Goal: Task Accomplishment & Management: Manage account settings

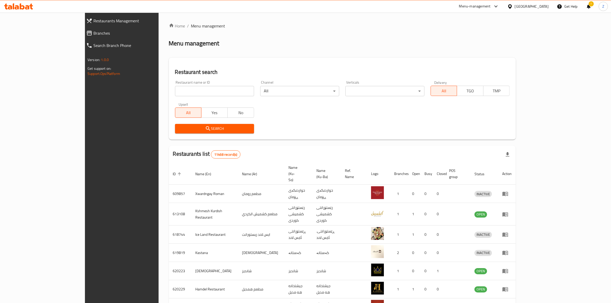
click at [189, 92] on input "search" at bounding box center [214, 91] width 79 height 10
type input "berlin do"
click button "Search" at bounding box center [214, 129] width 79 height 10
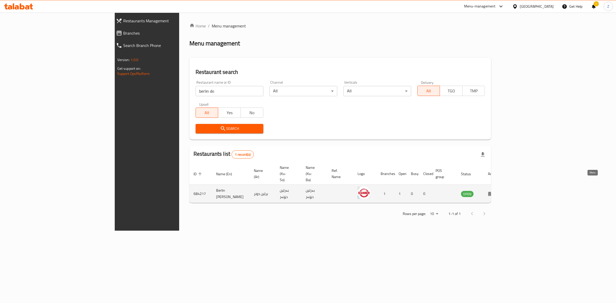
click at [494, 192] on icon "enhanced table" at bounding box center [491, 194] width 6 height 4
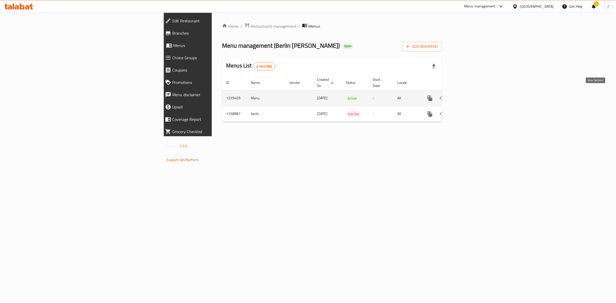
click at [470, 95] on icon "enhanced table" at bounding box center [467, 98] width 6 height 6
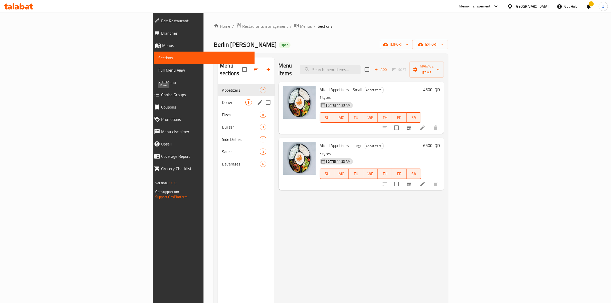
click at [222, 99] on span "Doner" at bounding box center [233, 102] width 23 height 6
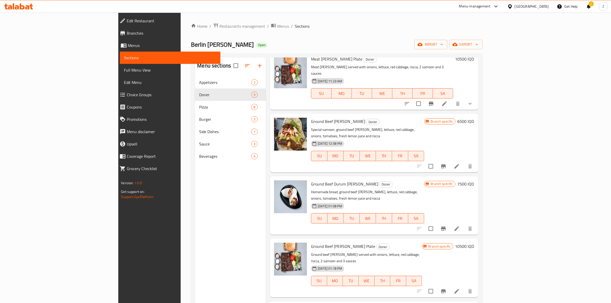
scroll to position [131, 0]
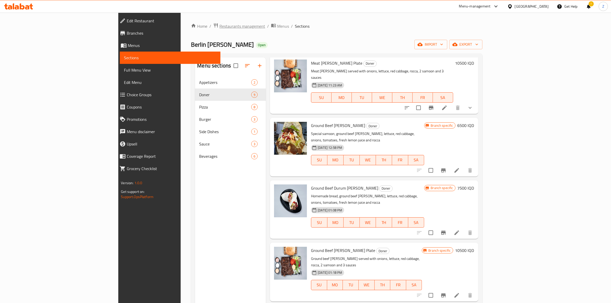
click at [220, 26] on span "Restaurants management" at bounding box center [243, 26] width 46 height 6
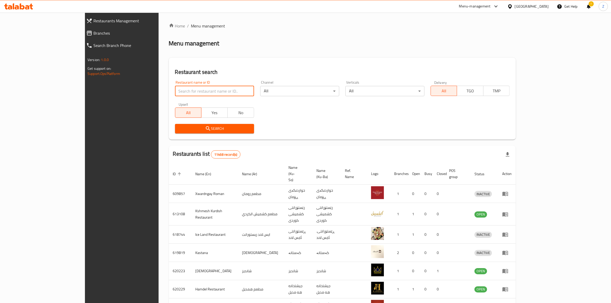
click at [175, 90] on input "search" at bounding box center [214, 91] width 79 height 10
type input "[PERSON_NAME]"
click button "Search" at bounding box center [214, 129] width 79 height 10
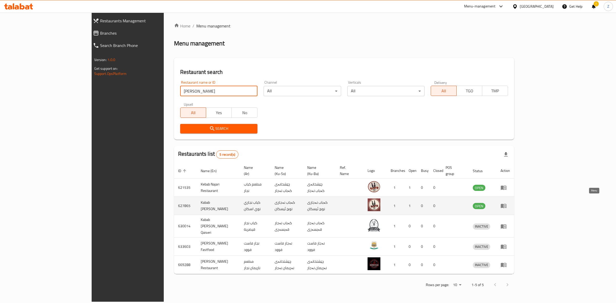
click at [507, 203] on icon "enhanced table" at bounding box center [504, 206] width 6 height 6
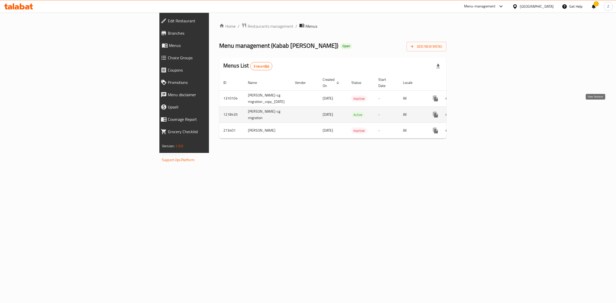
click at [476, 112] on icon "enhanced table" at bounding box center [473, 115] width 6 height 6
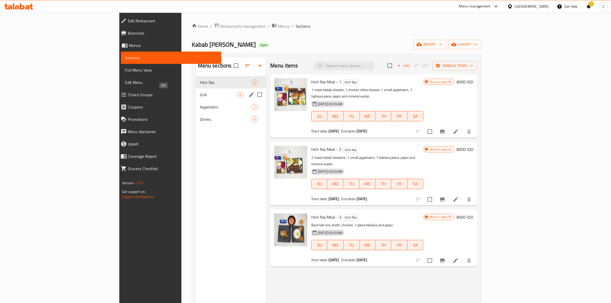
click at [200, 93] on span "Grill" at bounding box center [218, 95] width 37 height 6
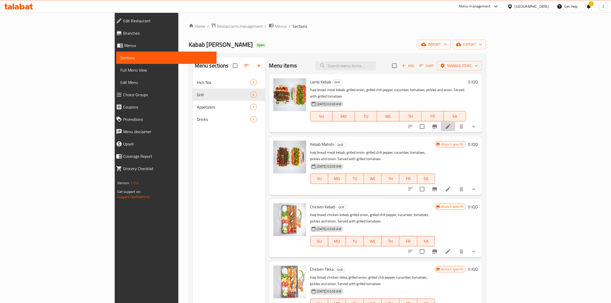
click at [456, 123] on li at bounding box center [448, 126] width 14 height 9
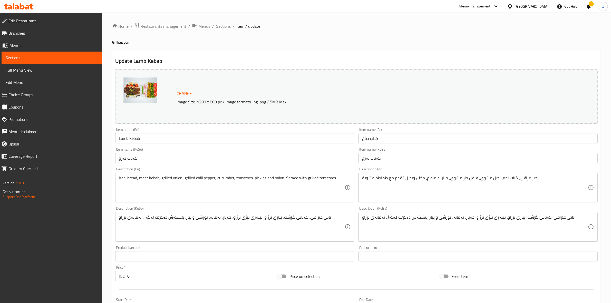
scroll to position [138, 0]
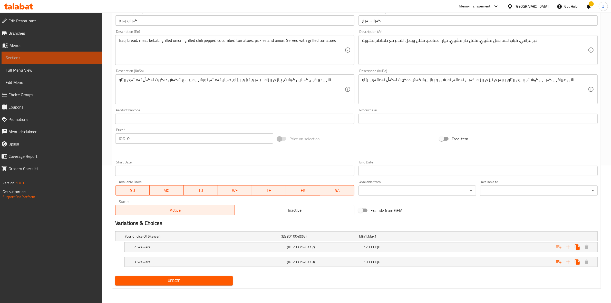
click at [67, 59] on span "Sections" at bounding box center [52, 58] width 92 height 6
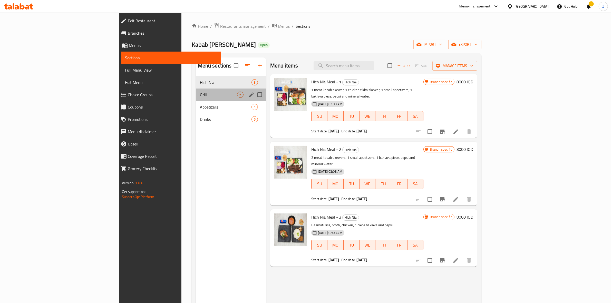
click at [196, 99] on div "Grill 6" at bounding box center [231, 95] width 70 height 12
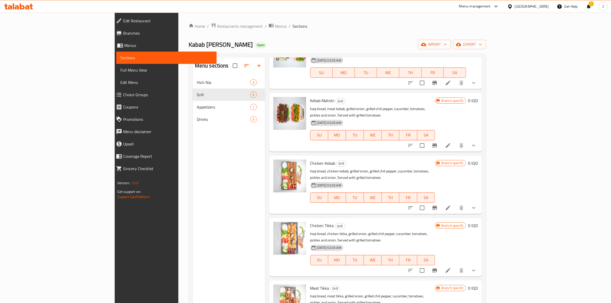
scroll to position [45, 0]
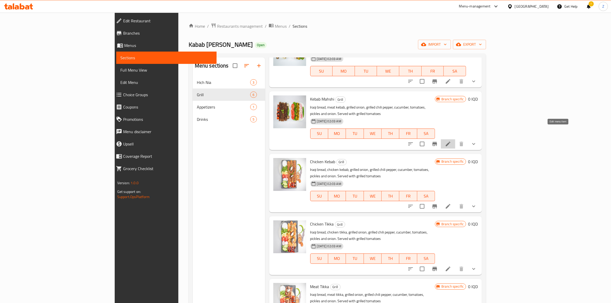
click at [451, 141] on icon at bounding box center [448, 144] width 6 height 6
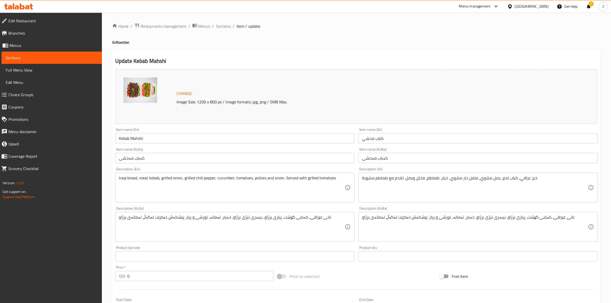
scroll to position [138, 0]
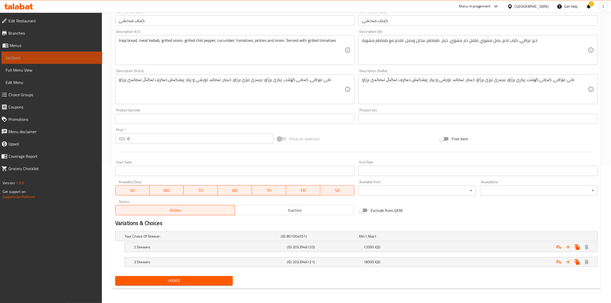
click at [48, 56] on span "Sections" at bounding box center [52, 58] width 92 height 6
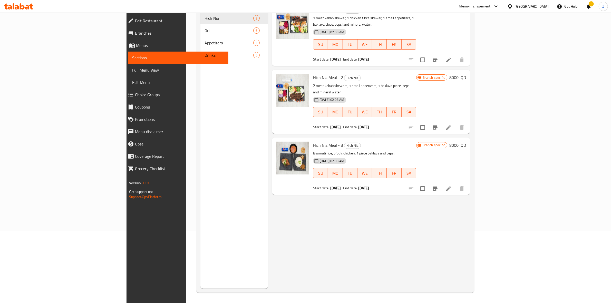
scroll to position [72, 0]
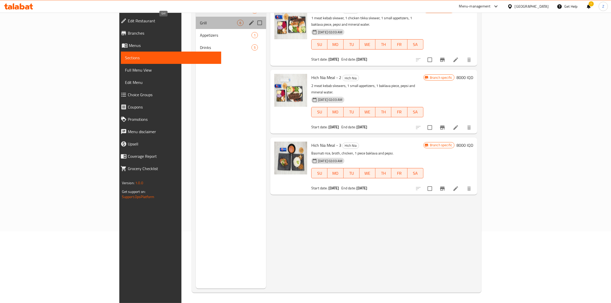
click at [200, 26] on span "Grill" at bounding box center [218, 23] width 37 height 6
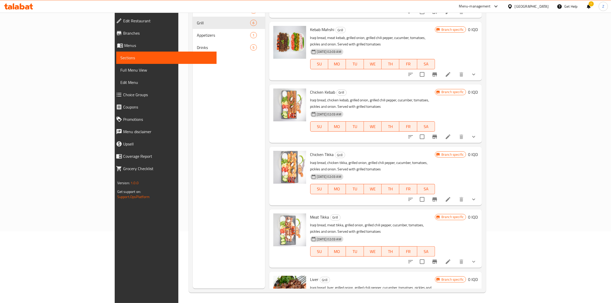
scroll to position [46, 0]
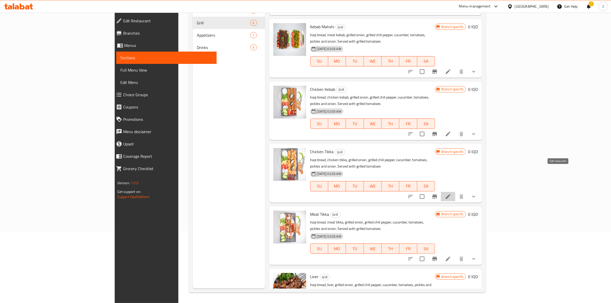
click at [451, 194] on icon at bounding box center [448, 197] width 6 height 6
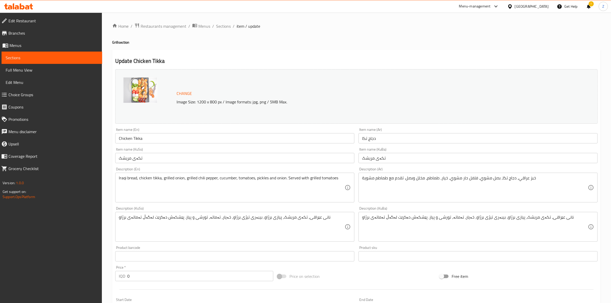
scroll to position [138, 0]
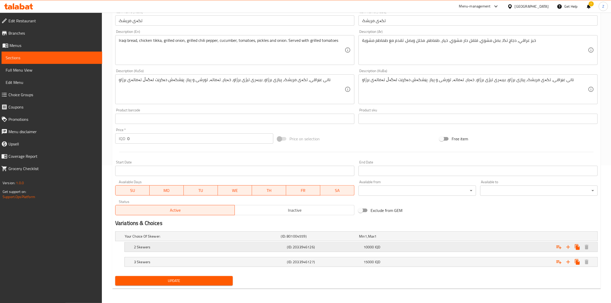
click at [472, 247] on div "Expand" at bounding box center [515, 247] width 153 height 11
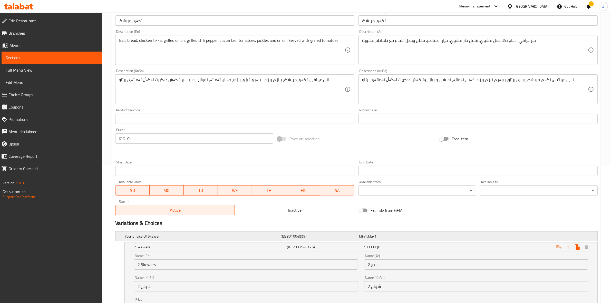
scroll to position [203, 0]
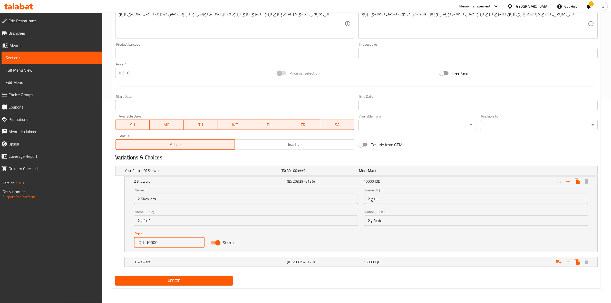
click at [149, 245] on input "10000" at bounding box center [175, 243] width 59 height 10
type input "11000"
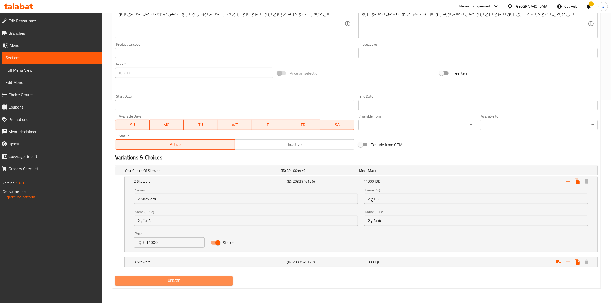
click at [157, 279] on span "Update" at bounding box center [173, 281] width 109 height 6
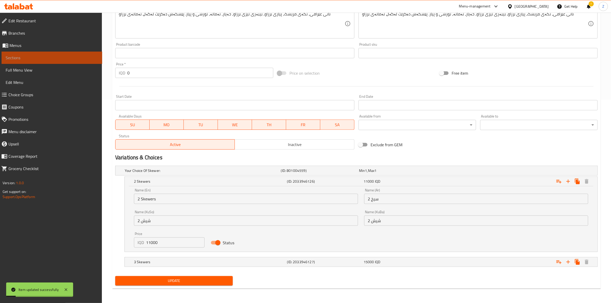
click at [63, 55] on span "Sections" at bounding box center [52, 58] width 92 height 6
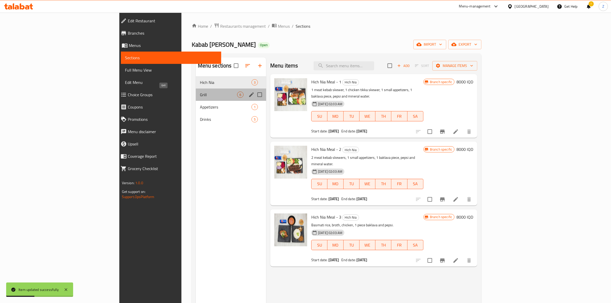
click at [200, 93] on span "Grill" at bounding box center [218, 95] width 37 height 6
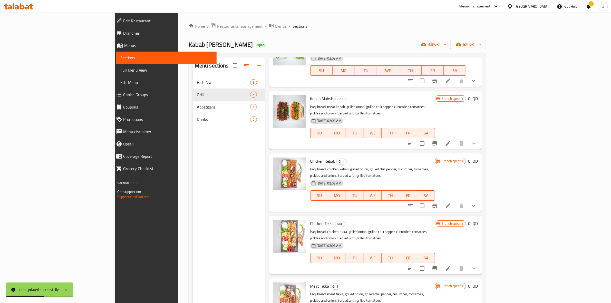
scroll to position [72, 0]
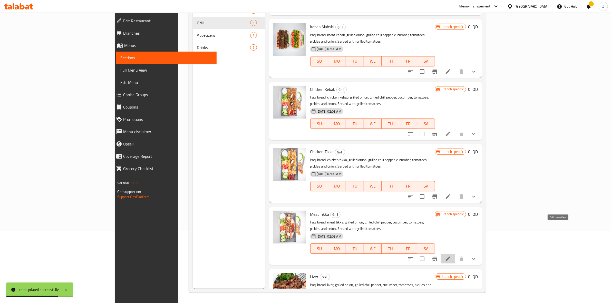
click at [451, 256] on icon at bounding box center [448, 259] width 6 height 6
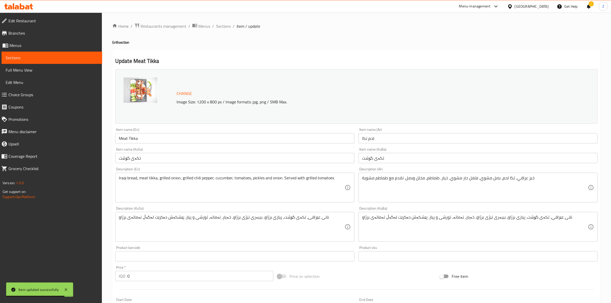
scroll to position [138, 0]
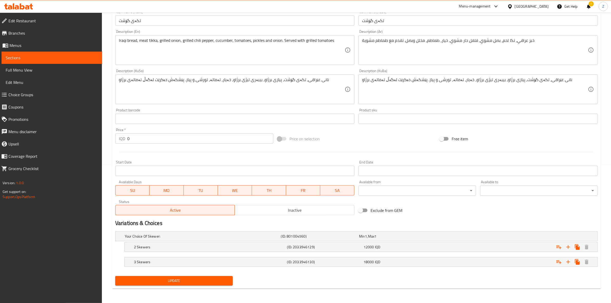
click at [74, 58] on span "Sections" at bounding box center [52, 58] width 92 height 6
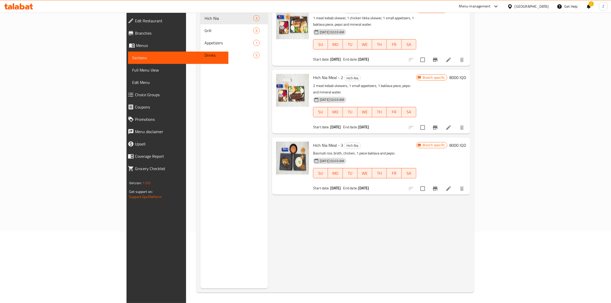
scroll to position [72, 0]
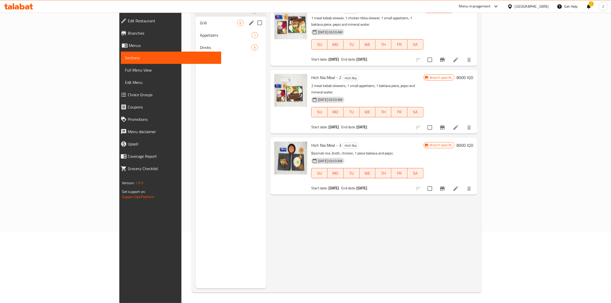
click at [200, 24] on span "Grill" at bounding box center [218, 23] width 37 height 6
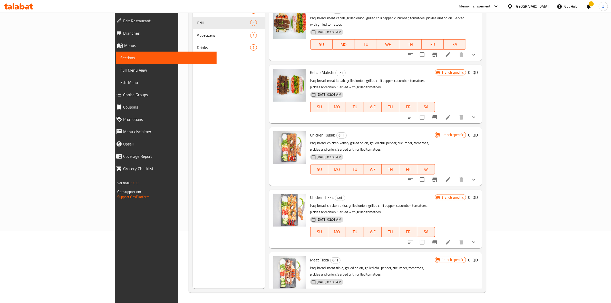
scroll to position [46, 0]
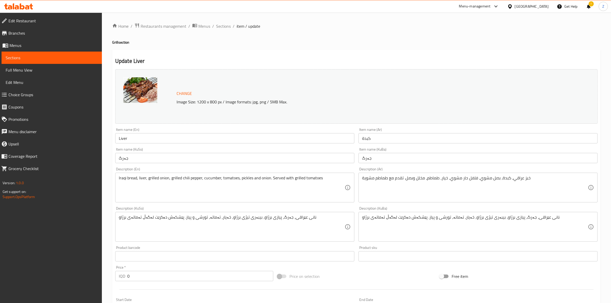
scroll to position [138, 0]
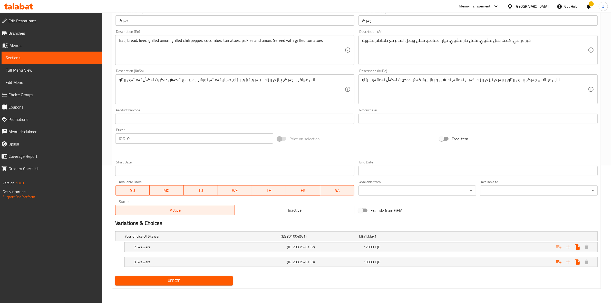
click at [73, 58] on span "Sections" at bounding box center [52, 58] width 92 height 6
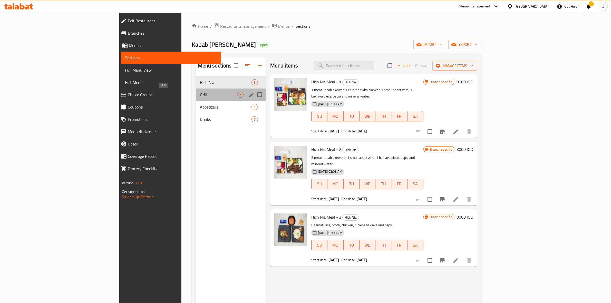
click at [200, 93] on span "Grill" at bounding box center [218, 95] width 37 height 6
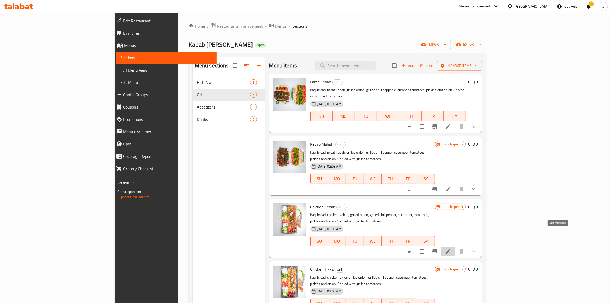
click at [451, 249] on icon at bounding box center [448, 252] width 6 height 6
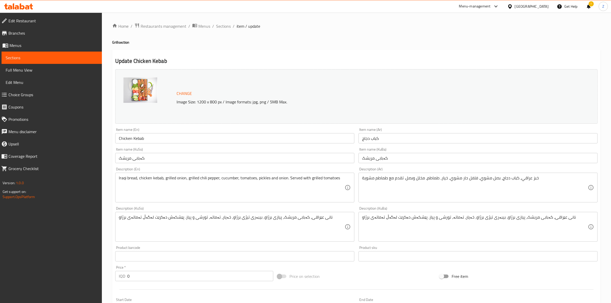
scroll to position [138, 0]
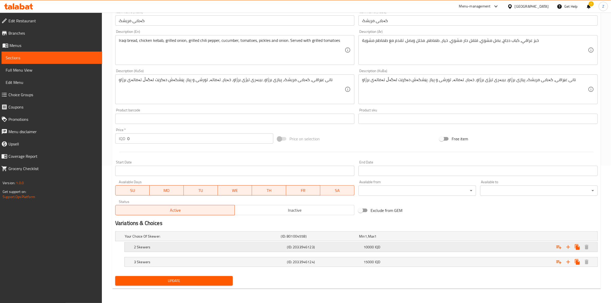
click at [373, 244] on span "10000" at bounding box center [369, 247] width 11 height 7
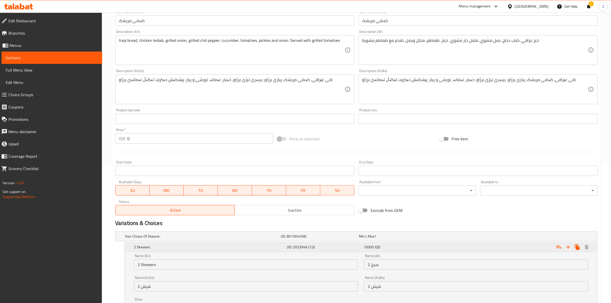
scroll to position [203, 0]
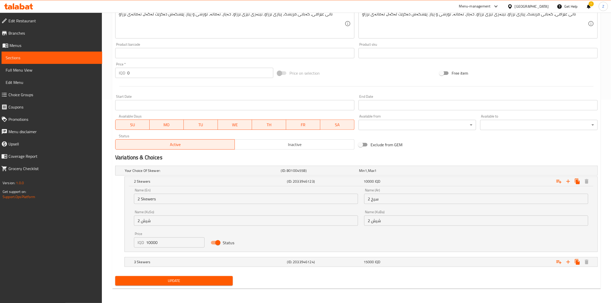
click at [151, 246] on input "10000" at bounding box center [175, 243] width 59 height 10
type input "11000"
click at [164, 283] on span "Update" at bounding box center [173, 281] width 109 height 6
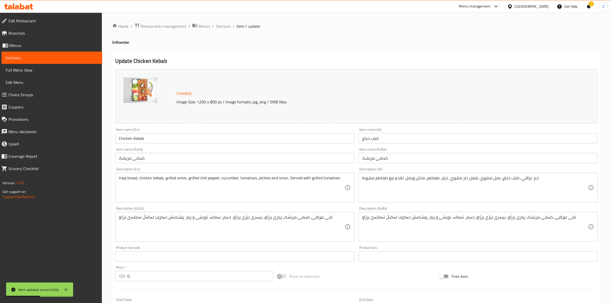
click at [67, 59] on span "Sections" at bounding box center [52, 58] width 92 height 6
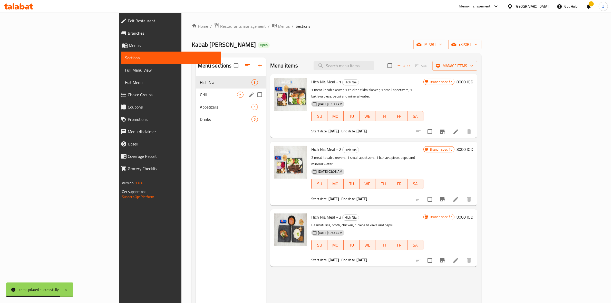
click at [200, 92] on span "Grill" at bounding box center [218, 95] width 37 height 6
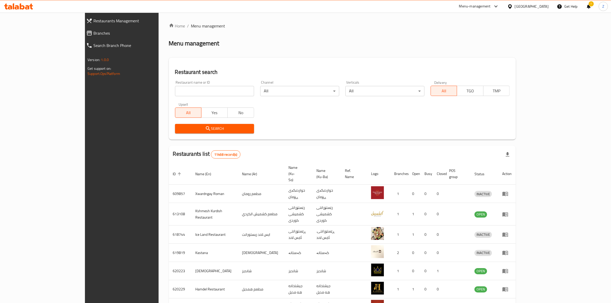
click at [178, 95] on input "search" at bounding box center [214, 91] width 79 height 10
type input "[PERSON_NAME]"
click button "Search" at bounding box center [214, 129] width 79 height 10
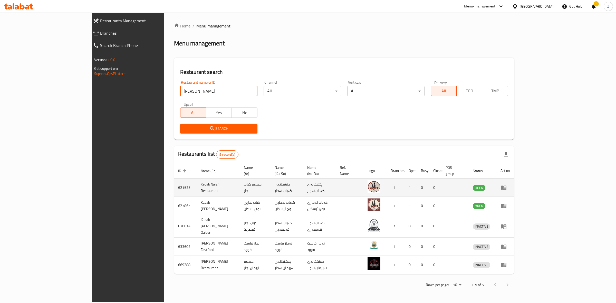
click at [514, 185] on td "enhanced table" at bounding box center [506, 188] width 18 height 18
click at [507, 186] on icon "enhanced table" at bounding box center [504, 188] width 6 height 4
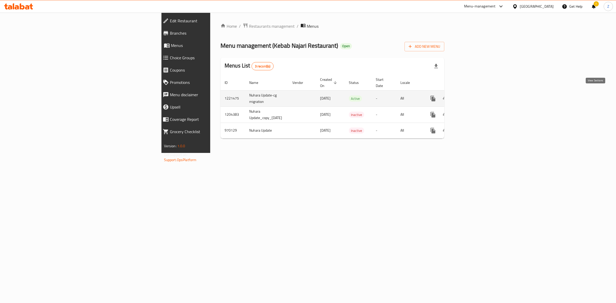
click at [473, 96] on icon "enhanced table" at bounding box center [470, 99] width 6 height 6
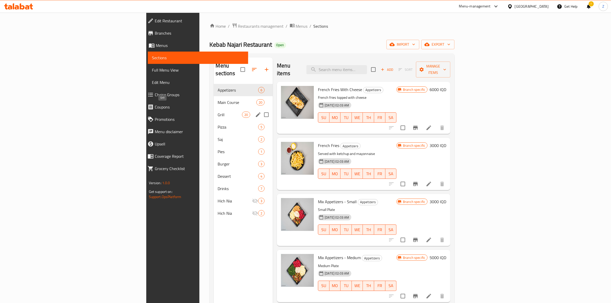
click at [218, 112] on span "Grill" at bounding box center [230, 115] width 24 height 6
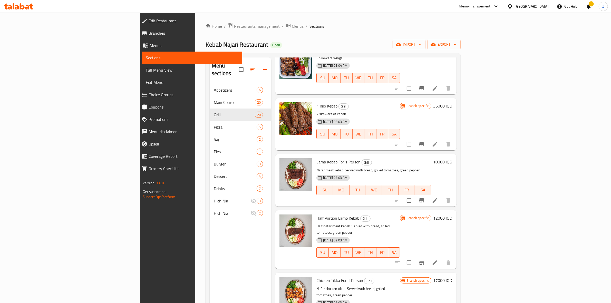
scroll to position [215, 0]
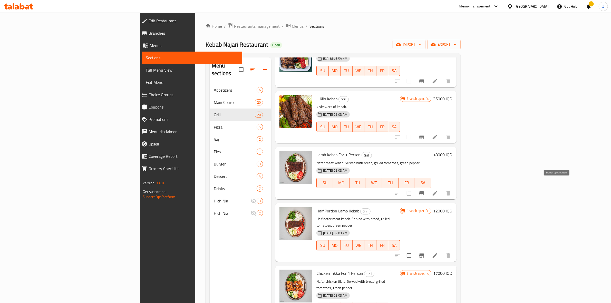
click at [425, 190] on icon "Branch-specific-item" at bounding box center [422, 193] width 6 height 6
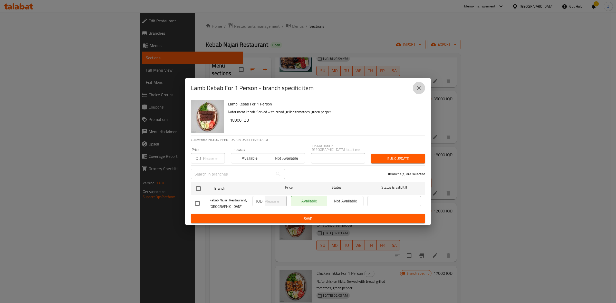
click at [423, 86] on button "close" at bounding box center [419, 88] width 12 height 12
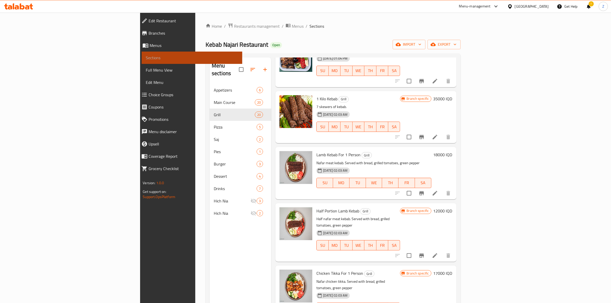
click at [146, 55] on span "Sections" at bounding box center [192, 58] width 92 height 6
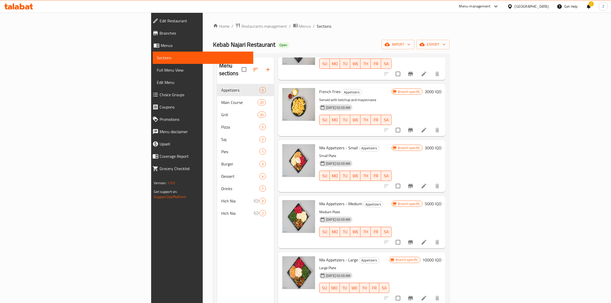
scroll to position [46, 0]
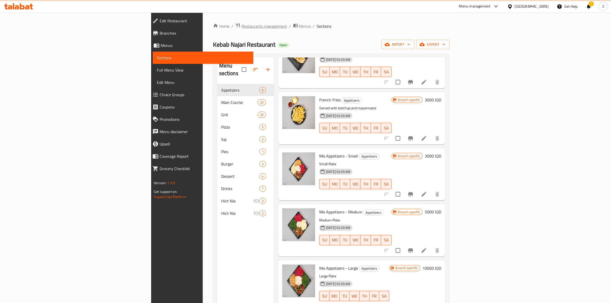
click at [242, 23] on span "Restaurants management" at bounding box center [265, 26] width 46 height 6
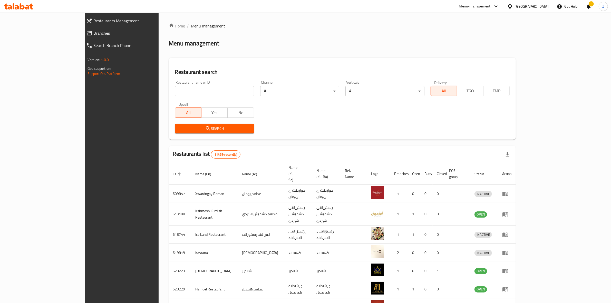
click at [175, 90] on input "search" at bounding box center [214, 91] width 79 height 10
type input "[PERSON_NAME]"
click at [179, 126] on span "Search" at bounding box center [214, 129] width 71 height 6
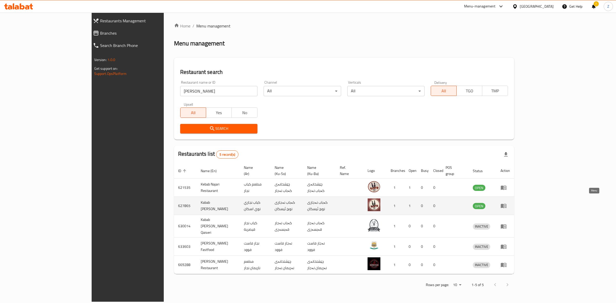
click at [507, 203] on icon "enhanced table" at bounding box center [504, 206] width 6 height 6
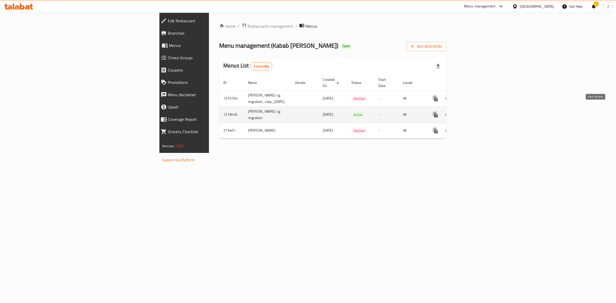
click at [476, 112] on icon "enhanced table" at bounding box center [473, 115] width 6 height 6
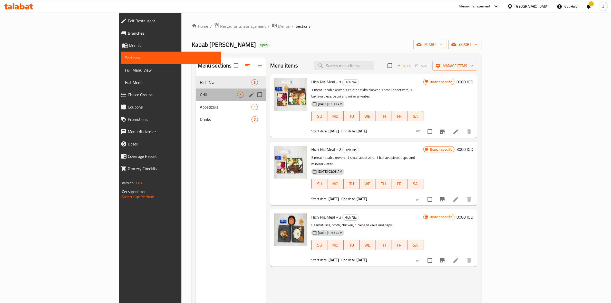
click at [196, 91] on div "Grill 6" at bounding box center [231, 95] width 70 height 12
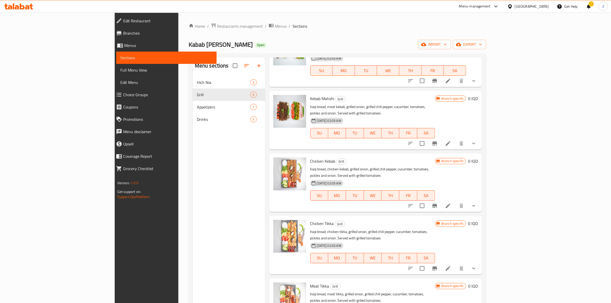
scroll to position [72, 0]
